Goal: Find specific page/section: Find specific page/section

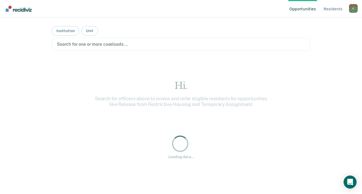
click at [101, 45] on div at bounding box center [181, 44] width 248 height 6
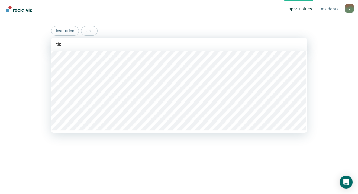
scroll to position [28, 0]
type input "tipton"
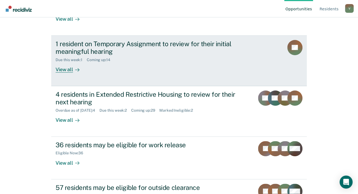
scroll to position [0, 0]
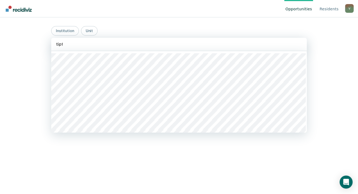
type input "tipton"
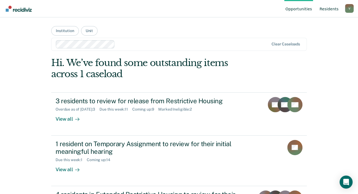
click at [328, 10] on link "Resident s" at bounding box center [329, 8] width 21 height 17
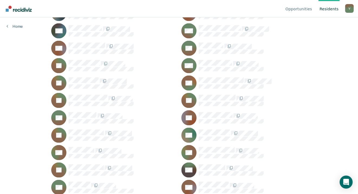
scroll to position [992, 0]
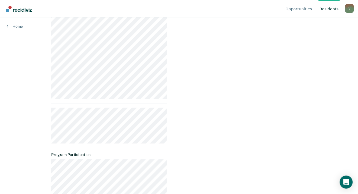
scroll to position [183, 0]
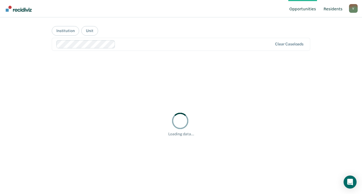
click at [333, 9] on link "Resident s" at bounding box center [333, 8] width 21 height 17
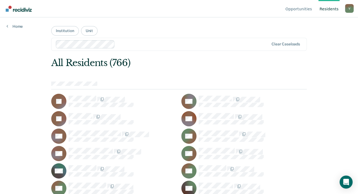
scroll to position [6493, 0]
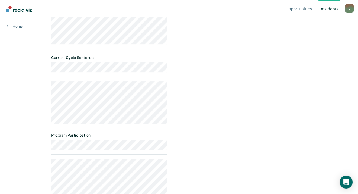
scroll to position [133, 0]
